Goal: Check status: Check status

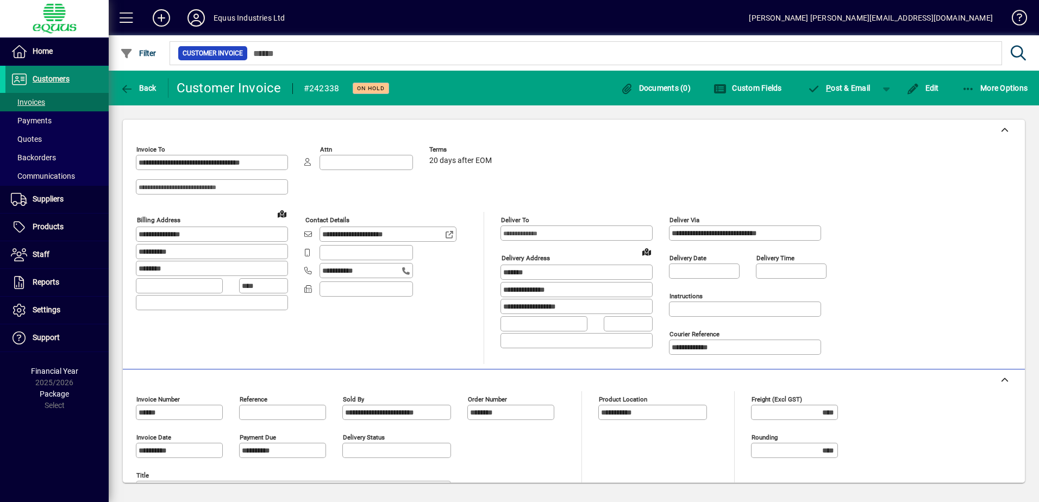
click at [52, 77] on span "Customers" at bounding box center [51, 78] width 37 height 9
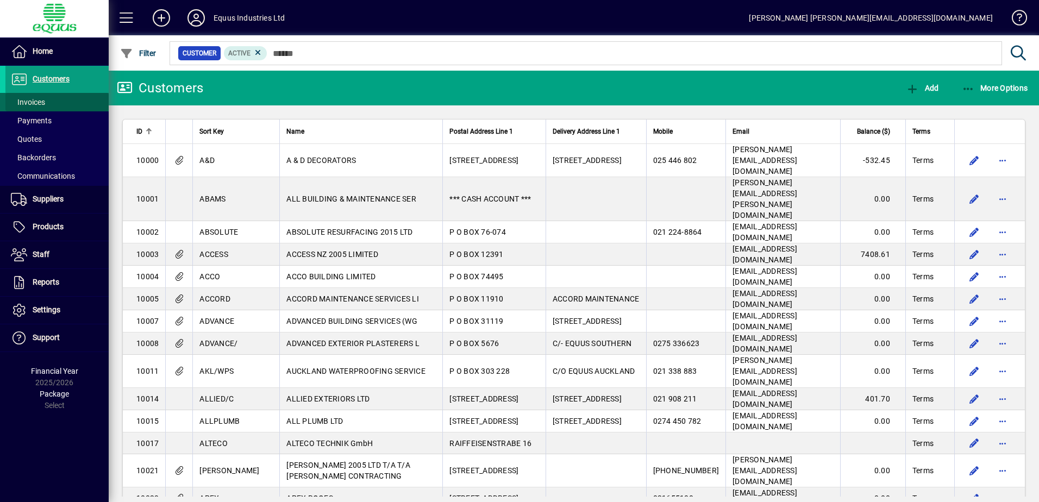
click at [42, 101] on span "Invoices" at bounding box center [28, 102] width 34 height 9
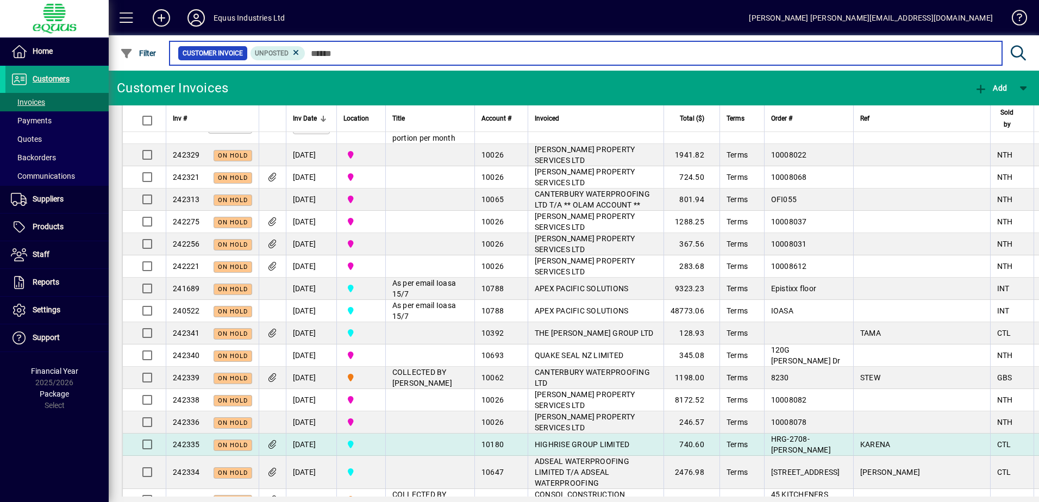
scroll to position [109, 0]
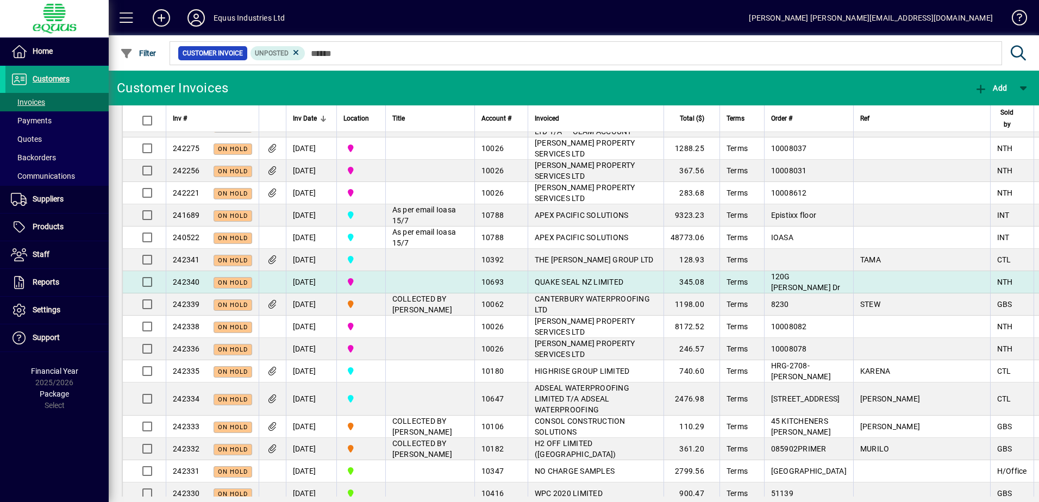
click at [556, 286] on span "QUAKE SEAL NZ LIMITED" at bounding box center [579, 282] width 89 height 9
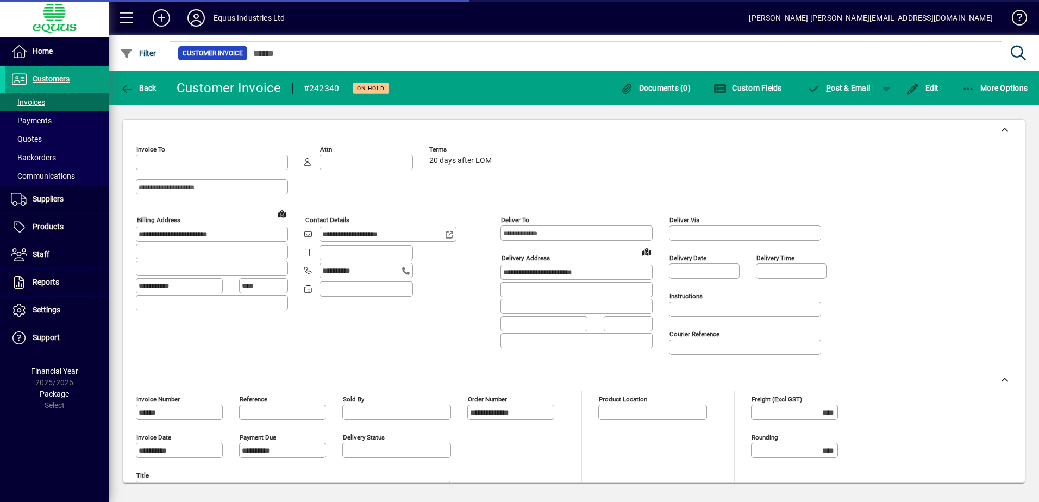
type input "**********"
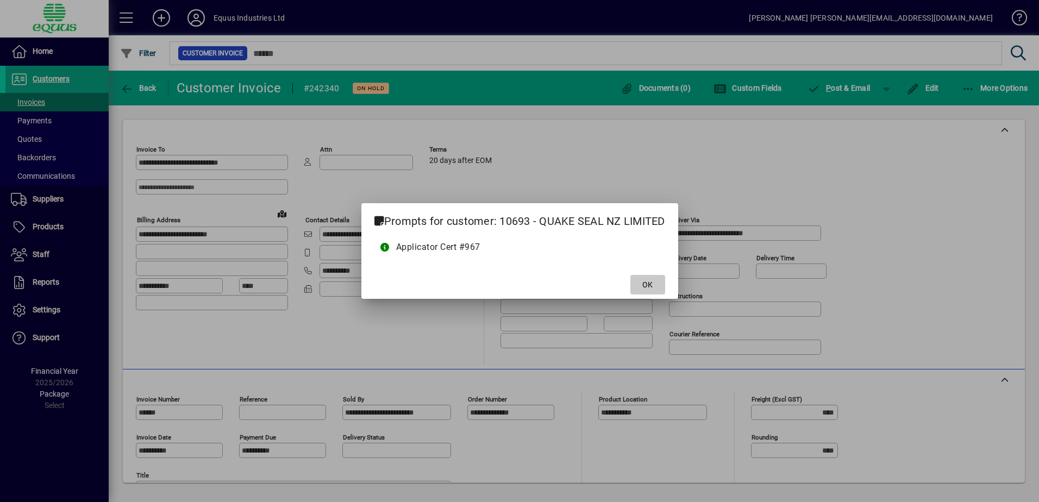
click at [650, 287] on span "OK" at bounding box center [647, 284] width 10 height 11
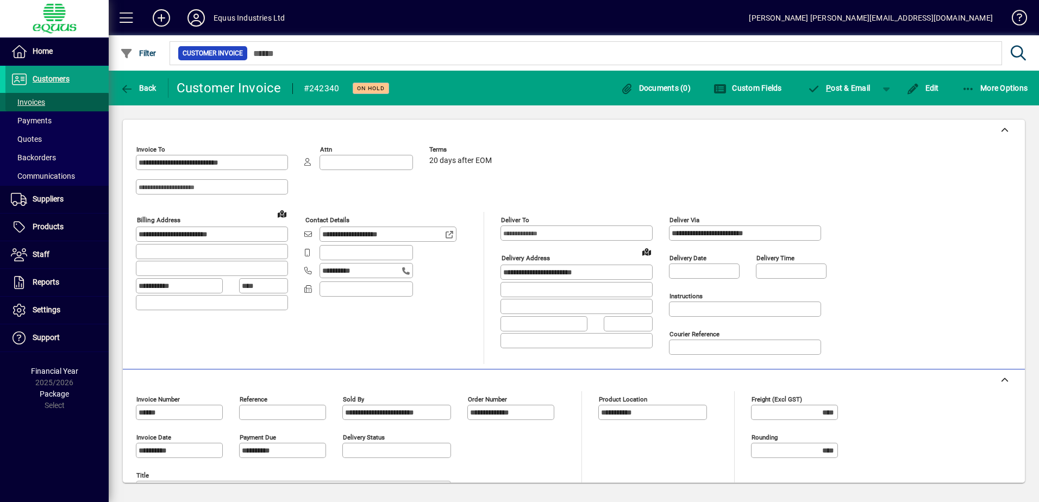
click at [41, 101] on span "Invoices" at bounding box center [28, 102] width 34 height 9
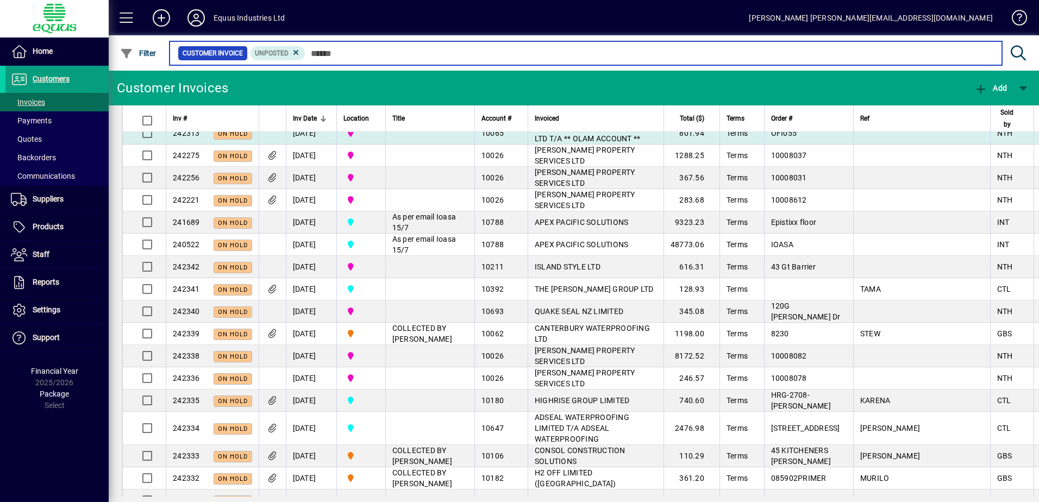
scroll to position [109, 0]
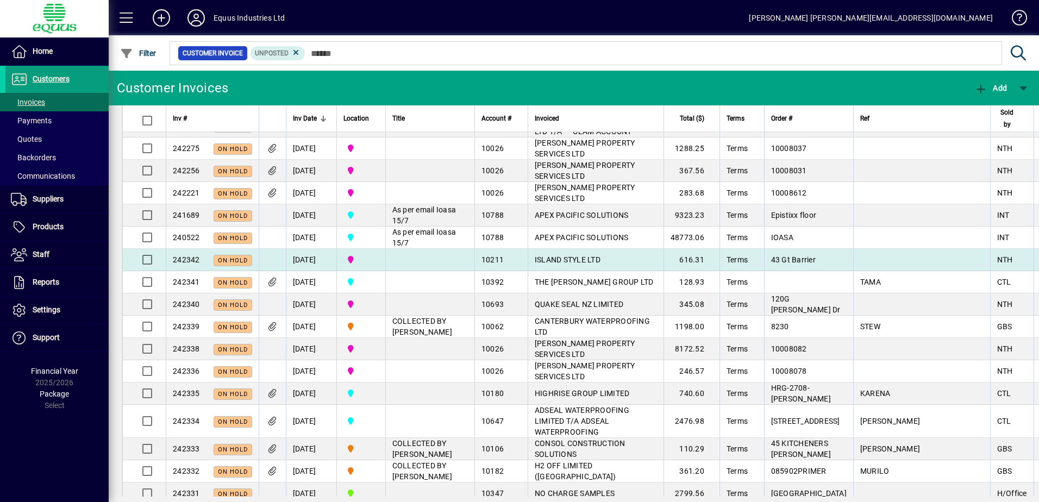
click at [565, 264] on span "ISLAND STYLE LTD" at bounding box center [568, 259] width 66 height 9
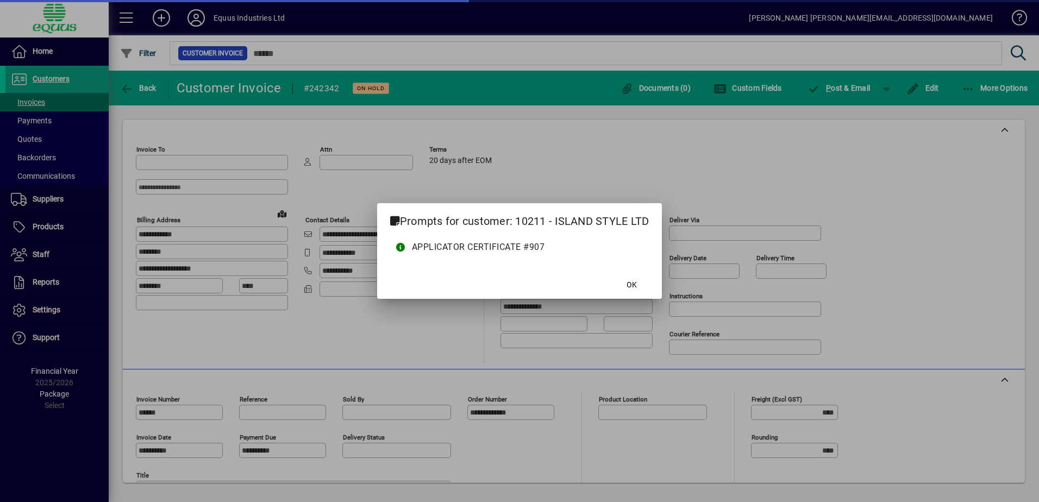
type input "**********"
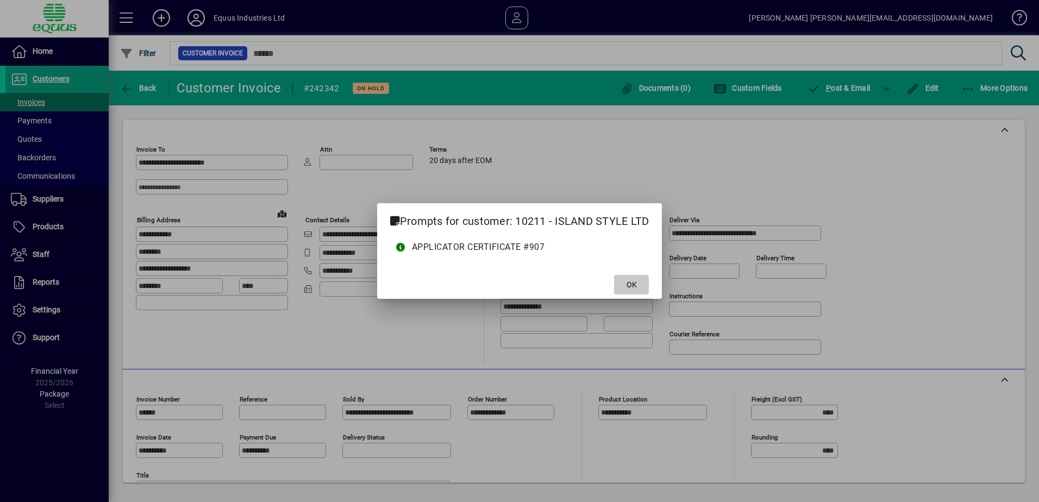
click at [635, 282] on span "OK" at bounding box center [631, 284] width 10 height 11
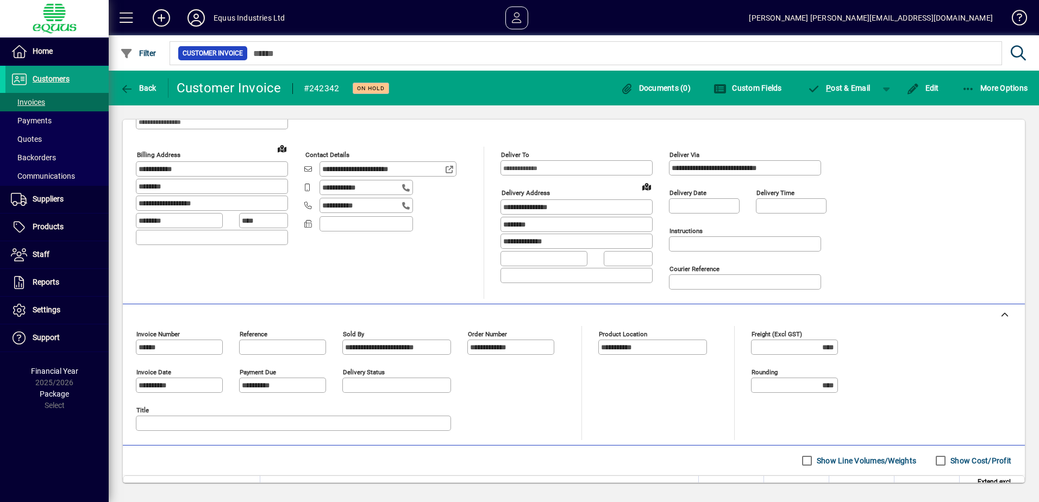
scroll to position [189, 0]
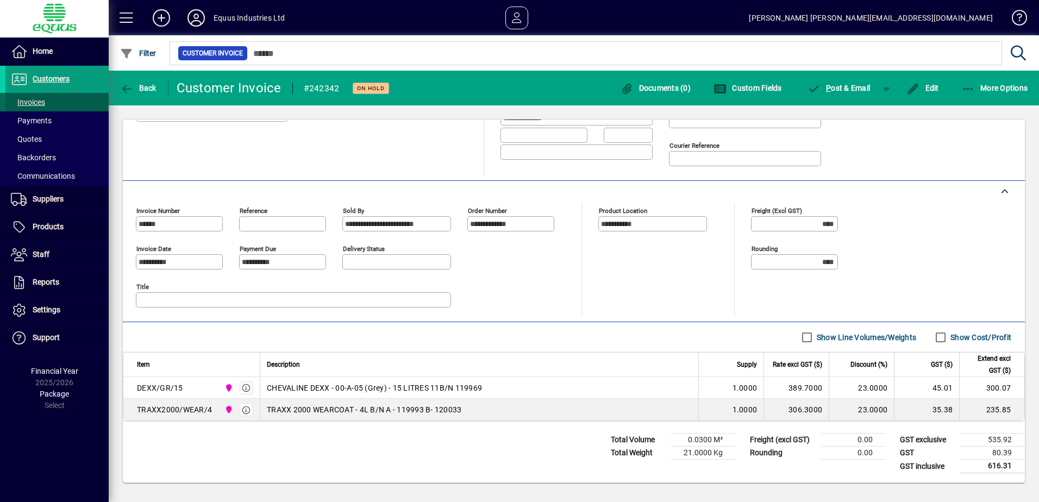
click at [40, 105] on span "Invoices" at bounding box center [28, 102] width 34 height 9
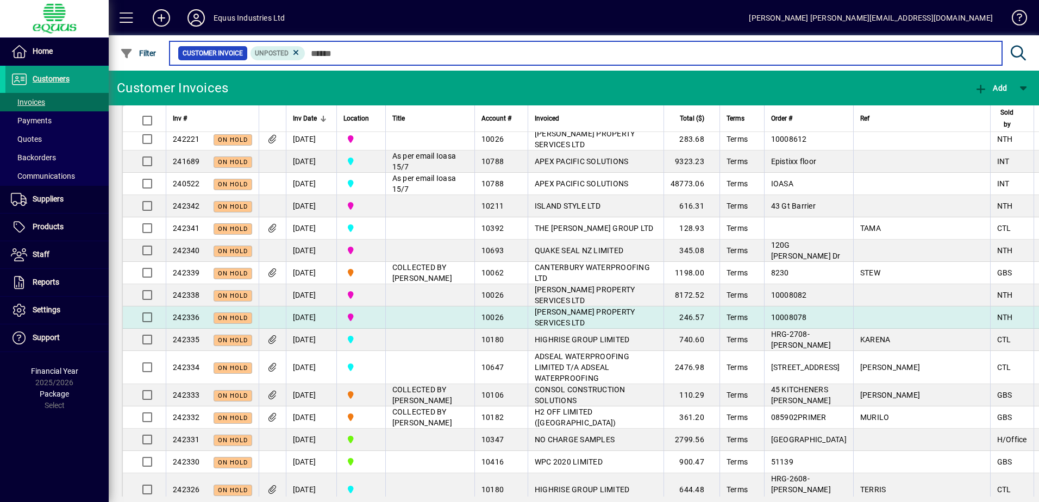
scroll to position [163, 0]
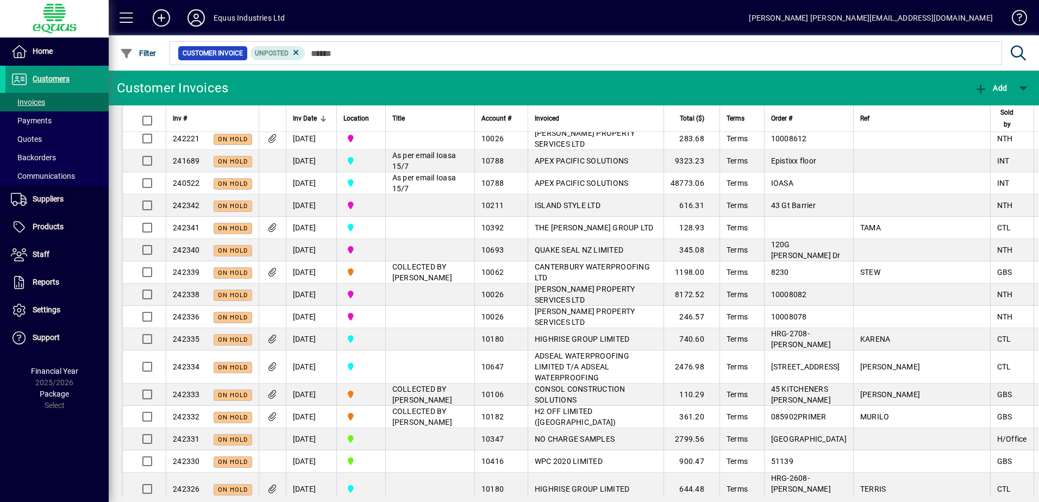
click at [51, 77] on span "Customers" at bounding box center [51, 78] width 37 height 9
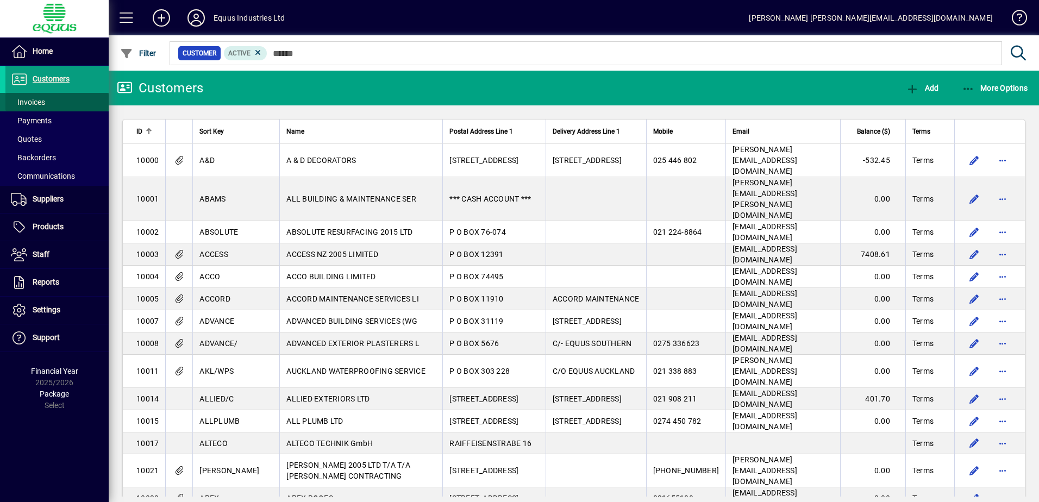
click at [36, 101] on span "Invoices" at bounding box center [28, 102] width 34 height 9
